Goal: Task Accomplishment & Management: Manage account settings

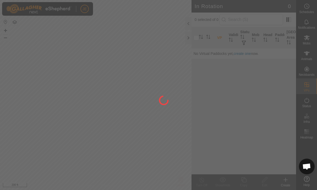
scroll to position [480, 0]
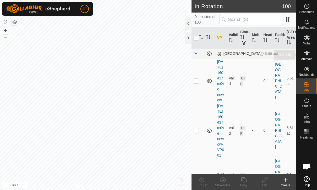
click at [307, 54] on icon at bounding box center [306, 53] width 6 height 4
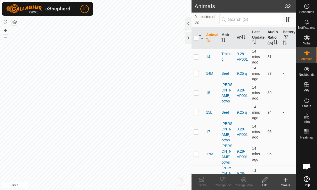
click at [273, 36] on th "Audio Ratio (%)" at bounding box center [272, 37] width 15 height 21
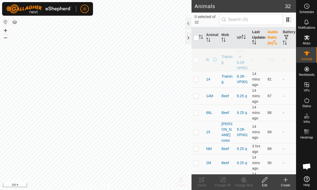
click at [259, 33] on th "Last Updated" at bounding box center [257, 37] width 15 height 21
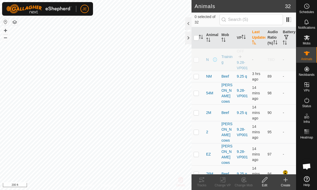
click at [253, 40] on th "Last Updated" at bounding box center [257, 37] width 15 height 21
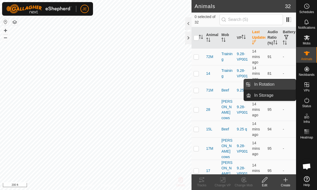
click at [277, 85] on link "In Rotation" at bounding box center [273, 84] width 45 height 10
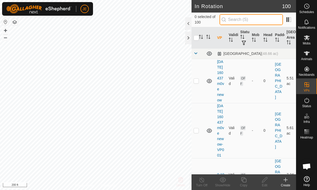
click at [268, 21] on input "text" at bounding box center [250, 19] width 63 height 11
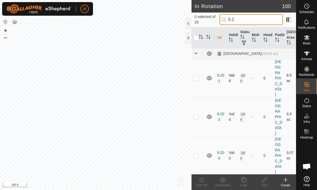
type input "9.2"
click at [198, 82] on td at bounding box center [197, 78] width 13 height 39
click at [197, 61] on td at bounding box center [197, 78] width 13 height 39
checkbox input "false"
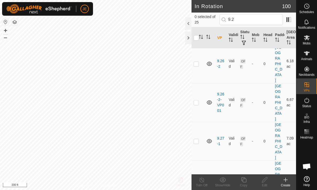
scroll to position [672, 0]
click at [196, 179] on p-checkbox at bounding box center [195, 181] width 5 height 4
checkbox input "true"
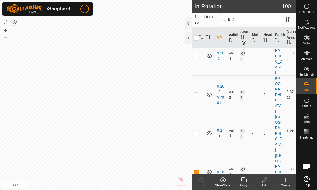
scroll to position [681, 0]
checkbox input "true"
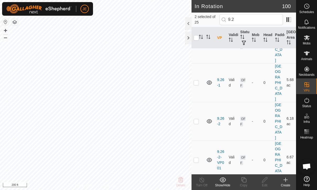
scroll to position [616, 0]
checkbox input "true"
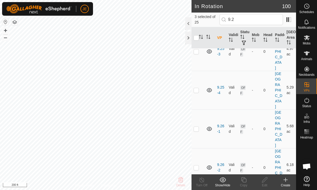
scroll to position [564, 0]
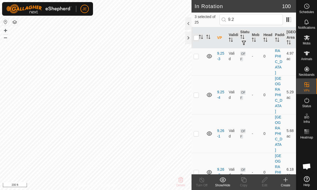
checkbox input "true"
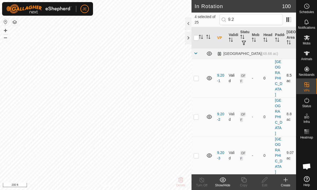
click at [197, 76] on p-checkbox at bounding box center [195, 78] width 5 height 4
checkbox input "true"
click at [196, 115] on p-checkbox at bounding box center [195, 117] width 5 height 4
checkbox input "true"
click at [197, 154] on p-checkbox at bounding box center [195, 156] width 5 height 4
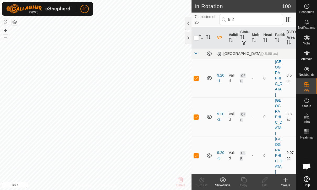
click at [198, 136] on td at bounding box center [197, 155] width 13 height 39
click at [200, 142] on td at bounding box center [197, 155] width 13 height 39
click at [199, 136] on td at bounding box center [197, 155] width 13 height 39
checkbox input "false"
click at [198, 122] on td at bounding box center [197, 117] width 13 height 39
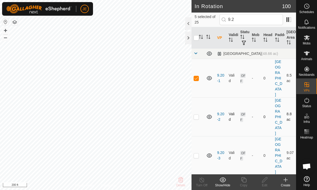
click at [195, 115] on p-checkbox at bounding box center [195, 117] width 5 height 4
checkbox input "true"
click at [197, 154] on p-checkbox at bounding box center [195, 156] width 5 height 4
checkbox input "true"
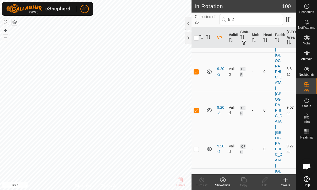
scroll to position [47, 0]
click at [196, 146] on p-checkbox at bounding box center [195, 148] width 5 height 4
checkbox input "true"
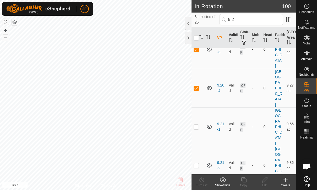
scroll to position [108, 0]
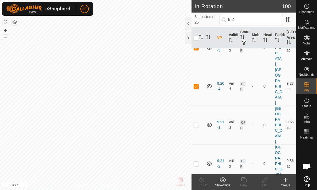
click at [196, 123] on p-checkbox at bounding box center [195, 125] width 5 height 4
checkbox input "true"
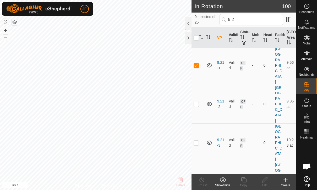
scroll to position [167, 0]
click at [192, 85] on td at bounding box center [197, 104] width 13 height 39
checkbox input "true"
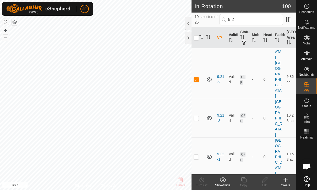
scroll to position [199, 0]
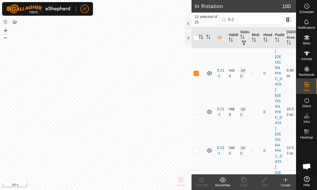
click at [196, 110] on p-checkbox at bounding box center [195, 112] width 5 height 4
checkbox input "true"
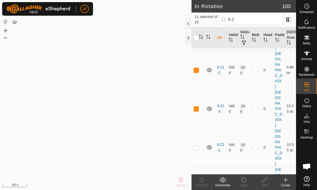
scroll to position [209, 0]
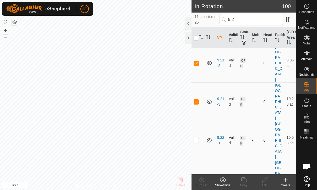
click at [196, 138] on p-checkbox at bounding box center [195, 140] width 5 height 4
checkbox input "true"
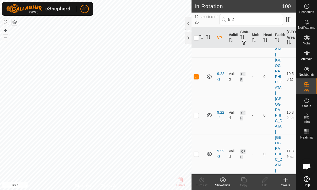
scroll to position [274, 0]
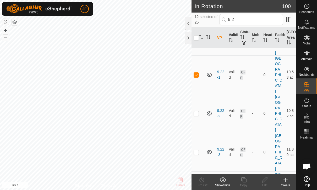
click at [196, 111] on p-checkbox at bounding box center [195, 113] width 5 height 4
checkbox input "true"
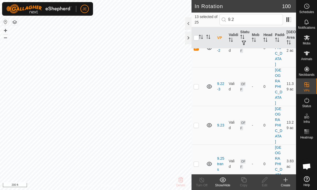
scroll to position [347, 0]
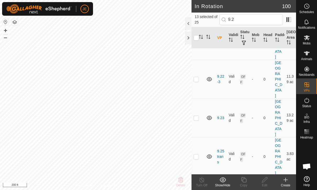
click at [199, 99] on td at bounding box center [197, 118] width 13 height 39
checkbox input "true"
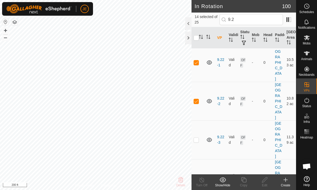
scroll to position [281, 0]
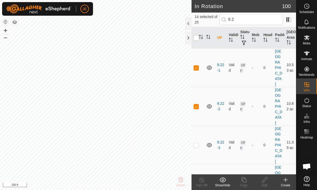
click at [197, 126] on td at bounding box center [197, 145] width 13 height 39
checkbox input "true"
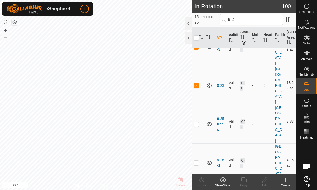
scroll to position [374, 0]
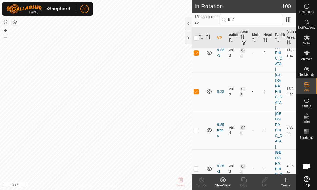
click at [198, 128] on p-checkbox at bounding box center [195, 130] width 5 height 4
checkbox input "true"
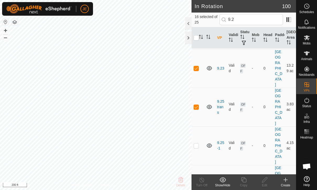
scroll to position [389, 0]
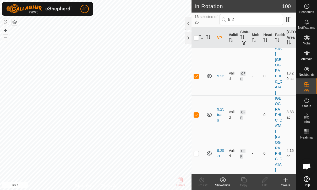
click at [195, 134] on td at bounding box center [197, 153] width 13 height 39
checkbox input "true"
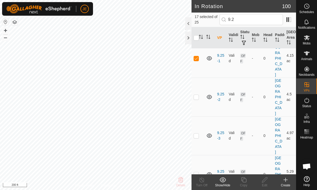
scroll to position [493, 0]
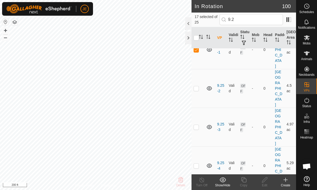
checkbox input "true"
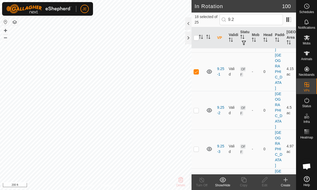
scroll to position [471, 0]
checkbox input "true"
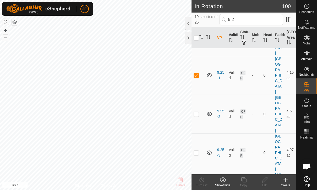
click at [196, 189] on p-checkbox at bounding box center [195, 191] width 5 height 4
checkbox input "true"
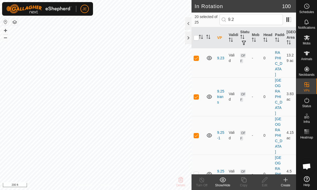
scroll to position [411, 0]
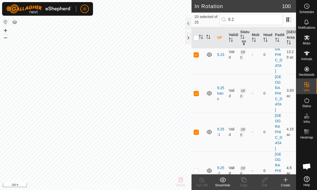
click at [195, 169] on p-checkbox at bounding box center [195, 171] width 5 height 4
checkbox input "true"
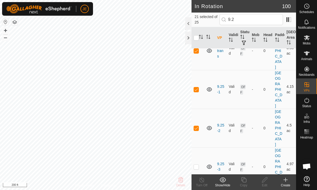
scroll to position [455, 0]
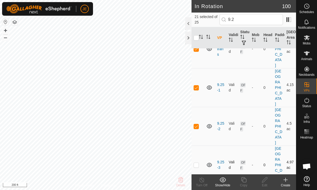
click at [195, 146] on td at bounding box center [197, 165] width 13 height 39
checkbox input "true"
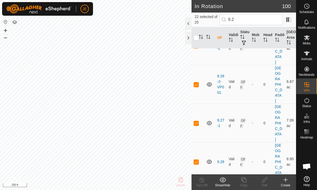
scroll to position [690, 0]
checkbox input "true"
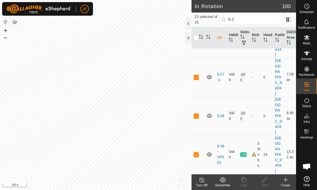
scroll to position [736, 0]
click at [264, 16] on input "9.2" at bounding box center [250, 19] width 63 height 11
click at [197, 38] on input "checkbox" at bounding box center [195, 37] width 5 height 5
checkbox input "true"
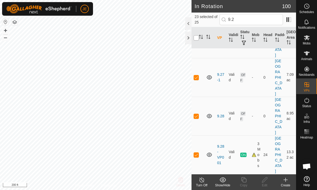
checkbox input "true"
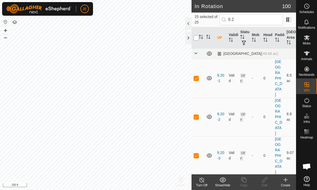
click at [197, 37] on input "checkbox" at bounding box center [195, 37] width 5 height 5
click at [197, 38] on input "checkbox" at bounding box center [195, 37] width 5 height 5
click at [196, 34] on th at bounding box center [197, 37] width 13 height 21
click at [196, 37] on input "checkbox" at bounding box center [195, 37] width 5 height 5
click at [195, 42] on th at bounding box center [197, 37] width 13 height 21
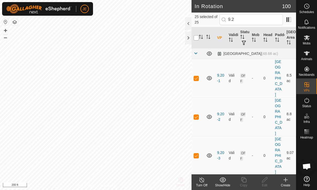
click at [196, 38] on input "checkbox" at bounding box center [195, 37] width 5 height 5
checkbox input "true"
click at [268, 20] on input "9.2" at bounding box center [250, 19] width 63 height 11
type input "9"
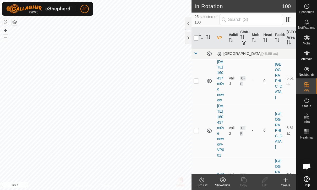
click at [195, 36] on input "checkbox" at bounding box center [195, 37] width 5 height 5
checkbox input "false"
checkbox input "true"
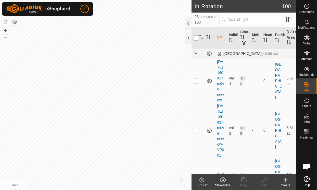
checkbox input "true"
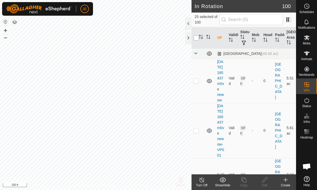
checkbox input "true"
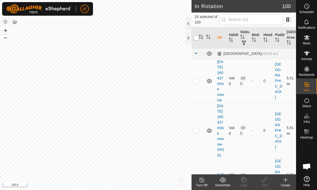
checkbox input "true"
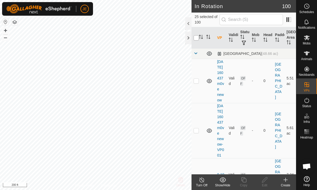
checkbox input "true"
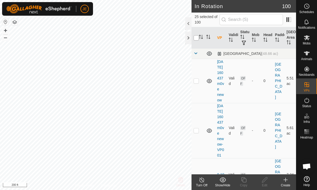
checkbox input "true"
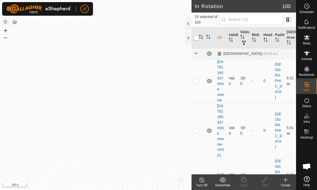
checkbox input "true"
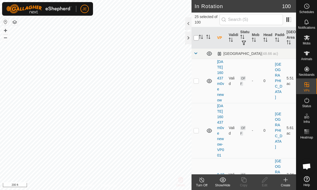
checkbox input "true"
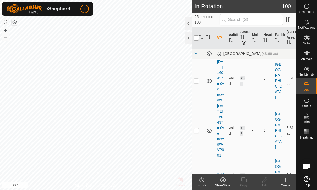
checkbox input "true"
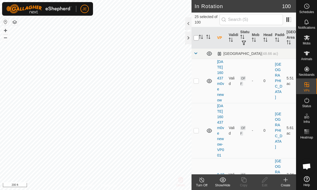
checkbox input "true"
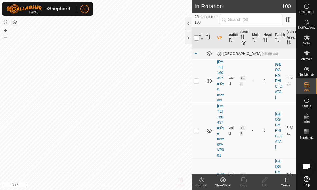
checkbox input "true"
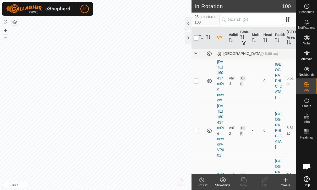
checkbox input "true"
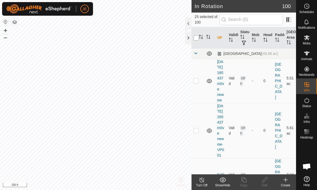
checkbox input "true"
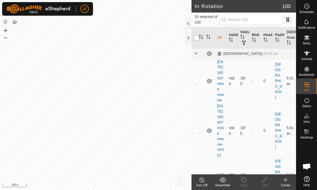
checkbox input "true"
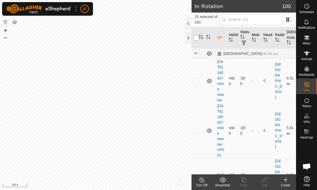
checkbox input "true"
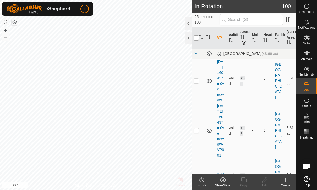
checkbox input "true"
click at [195, 36] on input "checkbox" at bounding box center [195, 37] width 5 height 5
click at [196, 39] on input "checkbox" at bounding box center [195, 37] width 5 height 5
click at [196, 37] on input "checkbox" at bounding box center [195, 37] width 5 height 5
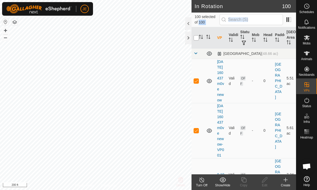
click at [196, 37] on input "checkbox" at bounding box center [195, 37] width 5 height 5
checkbox input "true"
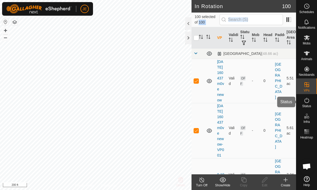
click at [310, 102] on es-activation-svg-icon at bounding box center [306, 100] width 9 height 8
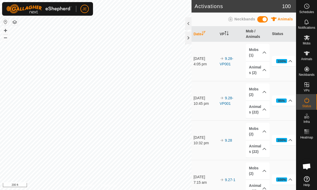
click at [307, 103] on icon at bounding box center [306, 100] width 5 height 5
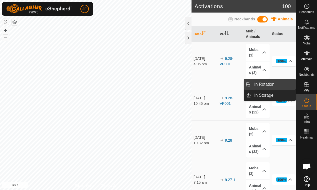
click at [273, 85] on span "In Rotation" at bounding box center [264, 84] width 20 height 6
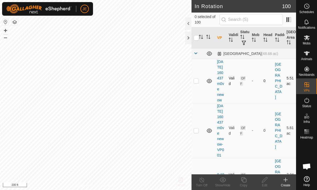
click at [196, 83] on p-checkbox at bounding box center [195, 81] width 5 height 4
click at [193, 85] on td at bounding box center [197, 81] width 13 height 44
checkbox input "false"
click at [194, 52] on span at bounding box center [195, 53] width 4 height 4
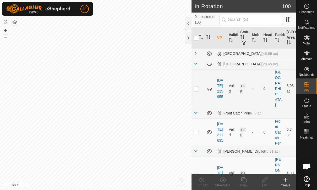
click at [195, 62] on span at bounding box center [195, 64] width 4 height 4
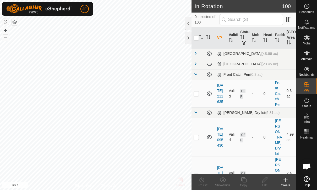
click at [195, 73] on span at bounding box center [195, 74] width 4 height 4
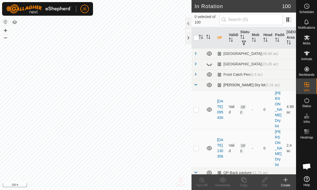
click at [191, 83] on td at bounding box center [197, 85] width 13 height 10
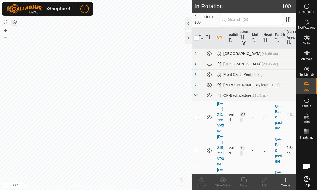
click at [194, 52] on span at bounding box center [195, 53] width 4 height 4
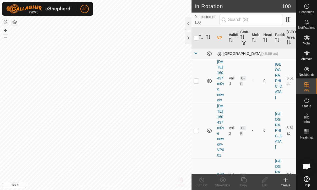
scroll to position [7, 0]
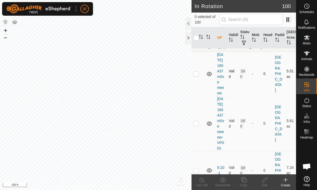
click at [198, 76] on p-checkbox at bounding box center [195, 74] width 5 height 4
click at [197, 76] on td at bounding box center [197, 74] width 13 height 44
checkbox input "false"
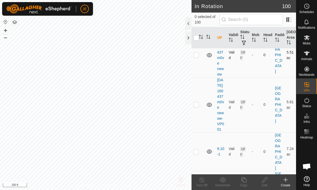
scroll to position [26, 0]
click at [195, 106] on p-checkbox at bounding box center [195, 104] width 5 height 4
click at [196, 106] on p-checkbox at bounding box center [195, 104] width 5 height 4
checkbox input "false"
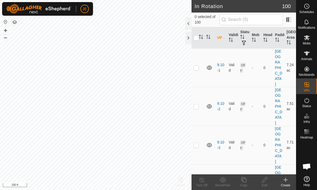
scroll to position [125, 0]
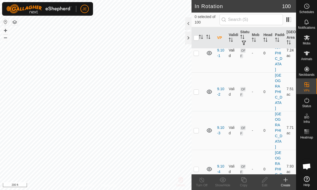
click at [195, 55] on p-checkbox at bounding box center [195, 53] width 5 height 4
click at [198, 55] on p-checkbox at bounding box center [195, 53] width 5 height 4
checkbox input "false"
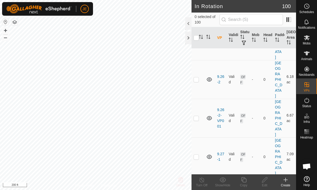
scroll to position [1608, 0]
checkbox input "true"
click at [265, 183] on div "Edit" at bounding box center [264, 185] width 21 height 5
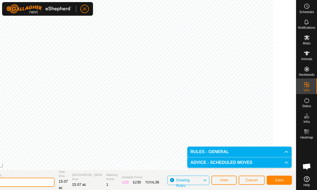
click at [46, 183] on input "9.30" at bounding box center [17, 182] width 73 height 9
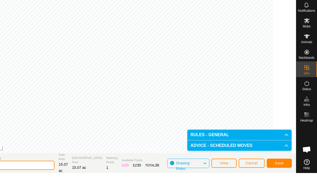
type input "9.30-1"
click at [283, 178] on span "Save" at bounding box center [278, 180] width 9 height 4
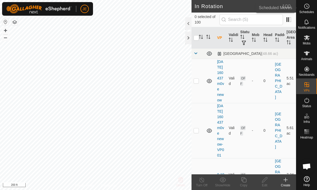
click at [304, 9] on icon at bounding box center [306, 6] width 6 height 6
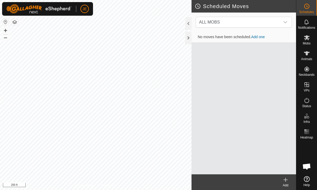
click at [303, 8] on icon at bounding box center [306, 6] width 6 height 6
click at [305, 56] on icon at bounding box center [306, 53] width 6 height 6
